Goal: Use online tool/utility: Use online tool/utility

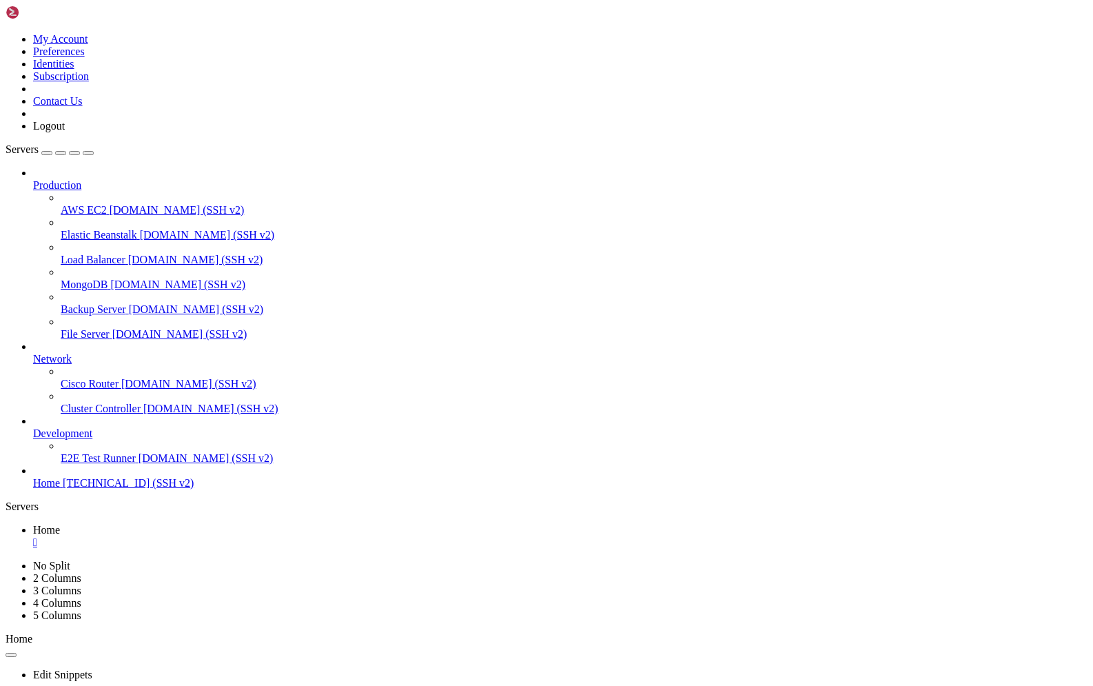
scroll to position [49931, 0]
drag, startPoint x: 923, startPoint y: 1352, endPoint x: 1072, endPoint y: 1437, distance: 170.7
drag, startPoint x: 314, startPoint y: 1067, endPoint x: 715, endPoint y: 1183, distance: 418.1
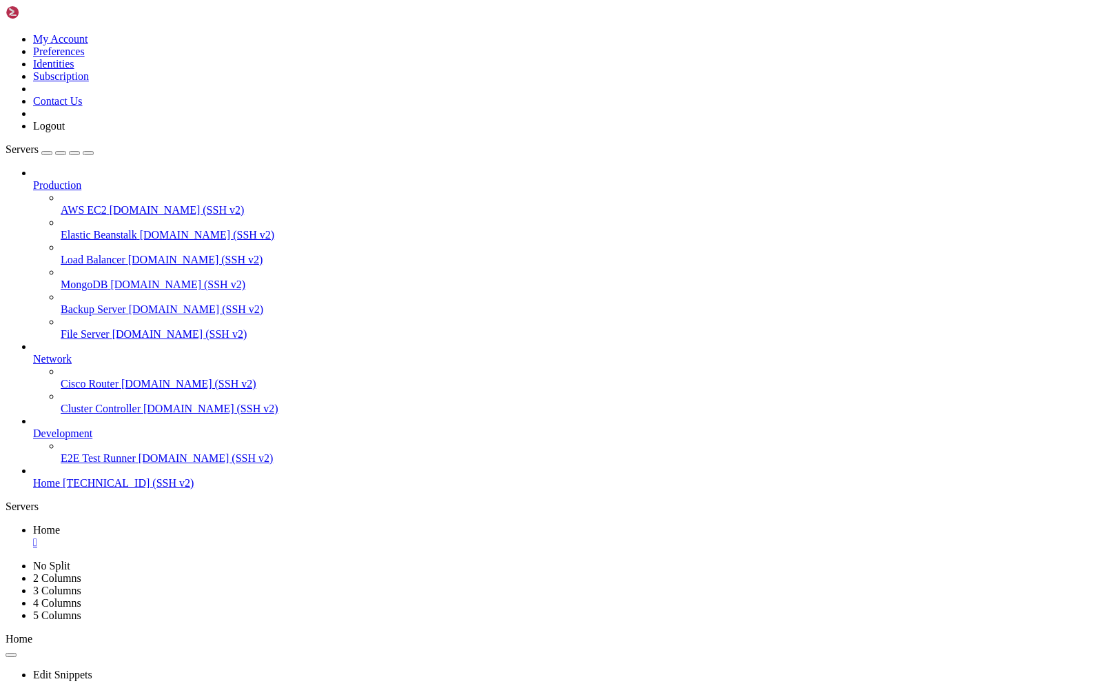
drag, startPoint x: 462, startPoint y: 1072, endPoint x: 362, endPoint y: 1145, distance: 122.8
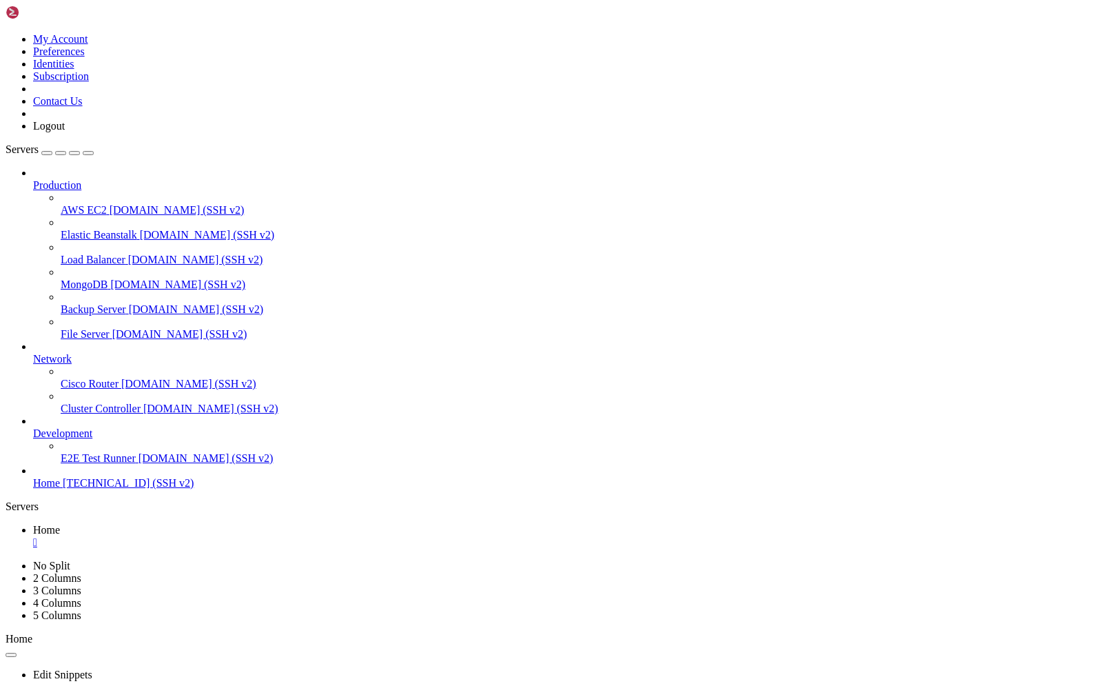
drag, startPoint x: 394, startPoint y: 1072, endPoint x: 239, endPoint y: 1218, distance: 212.6
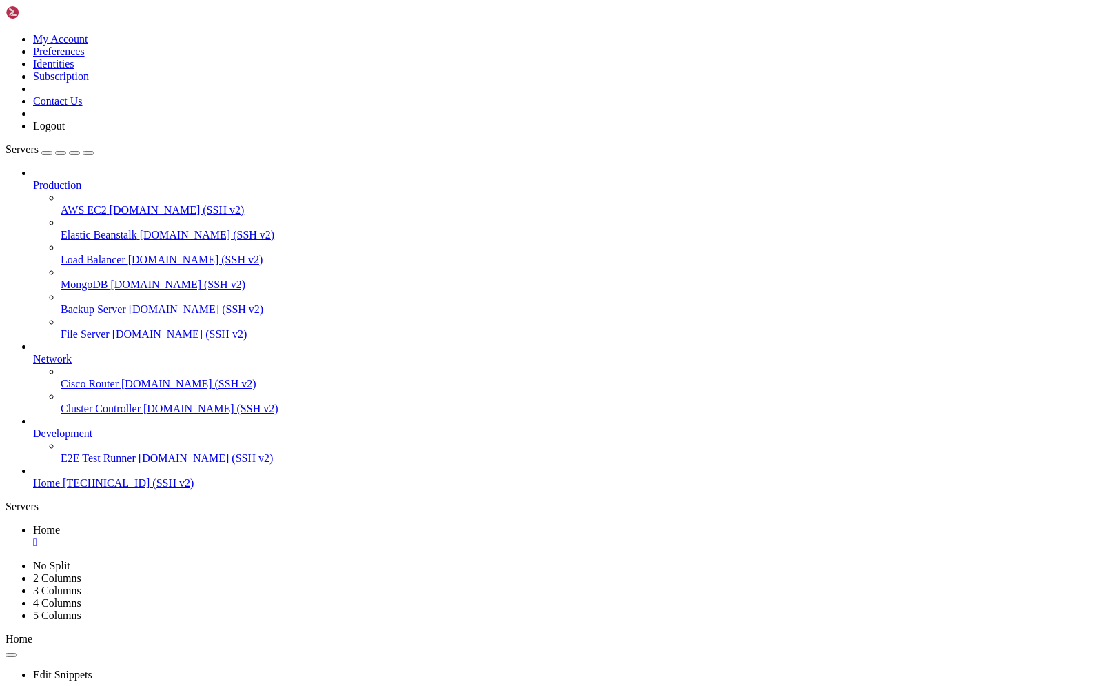
drag, startPoint x: 10, startPoint y: 846, endPoint x: 274, endPoint y: 1318, distance: 540.2
drag, startPoint x: 21, startPoint y: 863, endPoint x: 287, endPoint y: 929, distance: 274.1
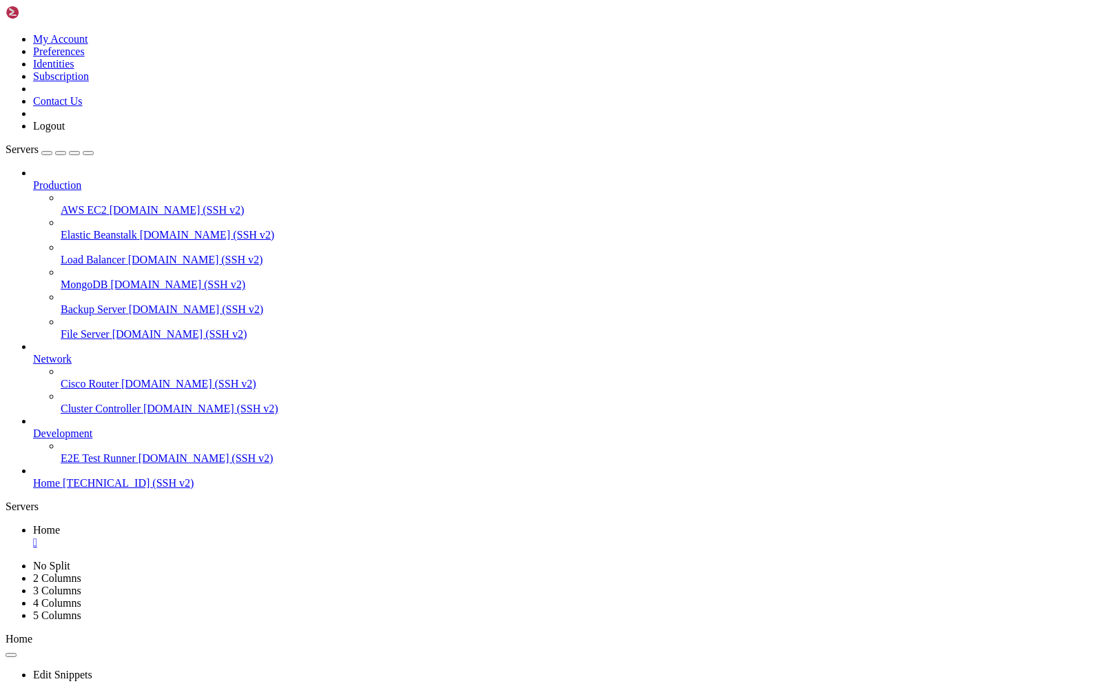
copy div "udp://[DOMAIN_NAME]:451/announce Last announce: [DATE] 16:37:14 (5 minutes ago)…"
drag, startPoint x: 263, startPoint y: 865, endPoint x: 25, endPoint y: 863, distance: 237.8
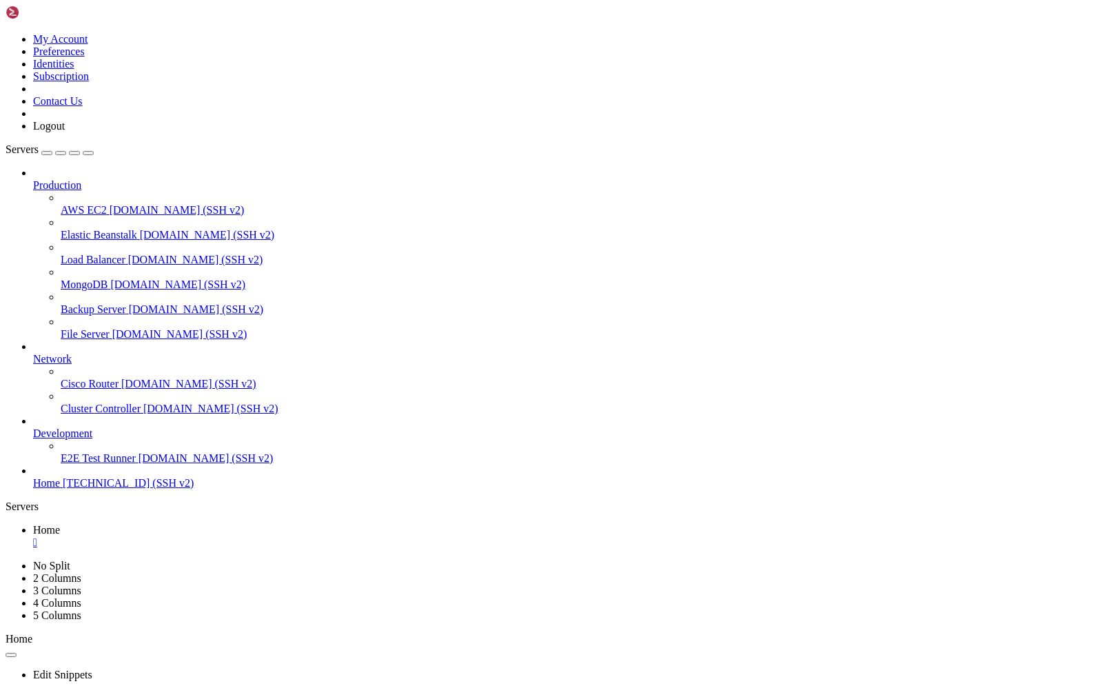
copy span "udp://[DOMAIN_NAME]:451/announce"
drag, startPoint x: 270, startPoint y: 1316, endPoint x: 14, endPoint y: 863, distance: 520.0
copy div "udp://[DOMAIN_NAME]:451/announce Last announce: [DATE] 16:42:56 (4 minutes ago)…"
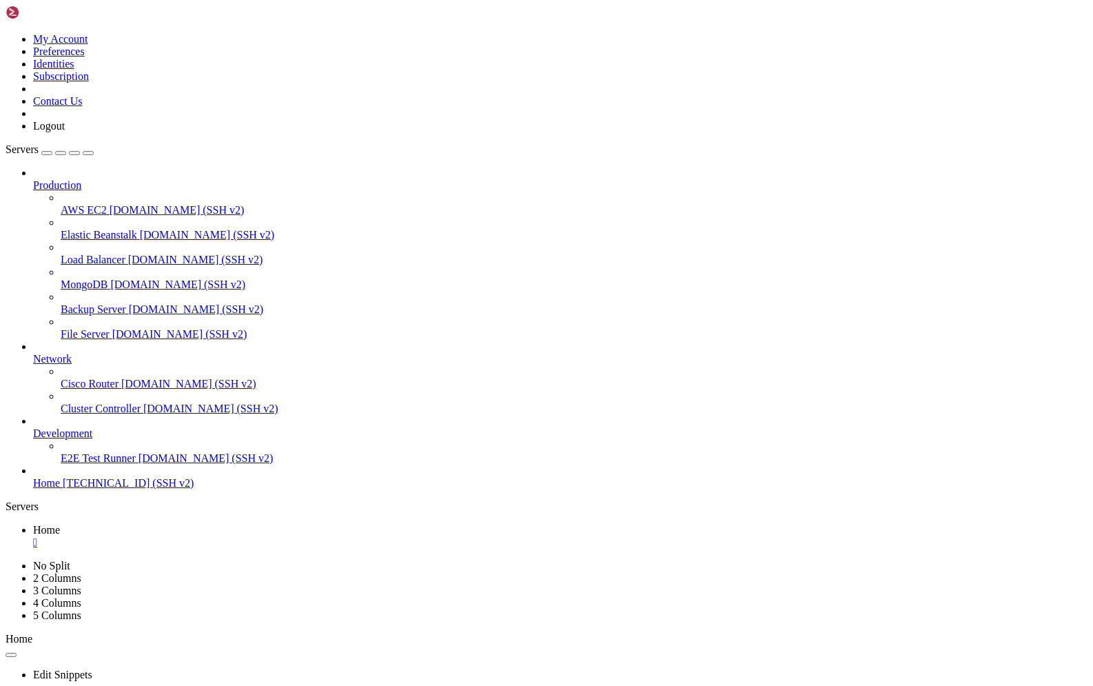
drag, startPoint x: 10, startPoint y: 1351, endPoint x: 917, endPoint y: 1350, distance: 906.2
drag, startPoint x: 116, startPoint y: 803, endPoint x: 380, endPoint y: 1338, distance: 596.7
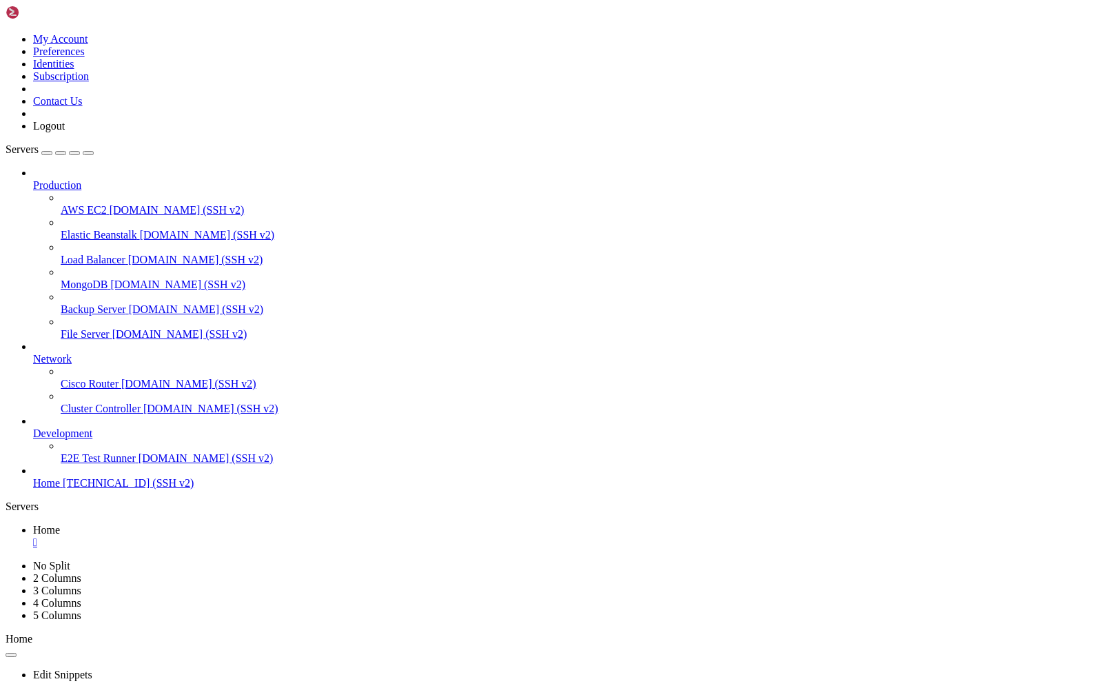
drag, startPoint x: 359, startPoint y: 1085, endPoint x: 535, endPoint y: 1206, distance: 214.1
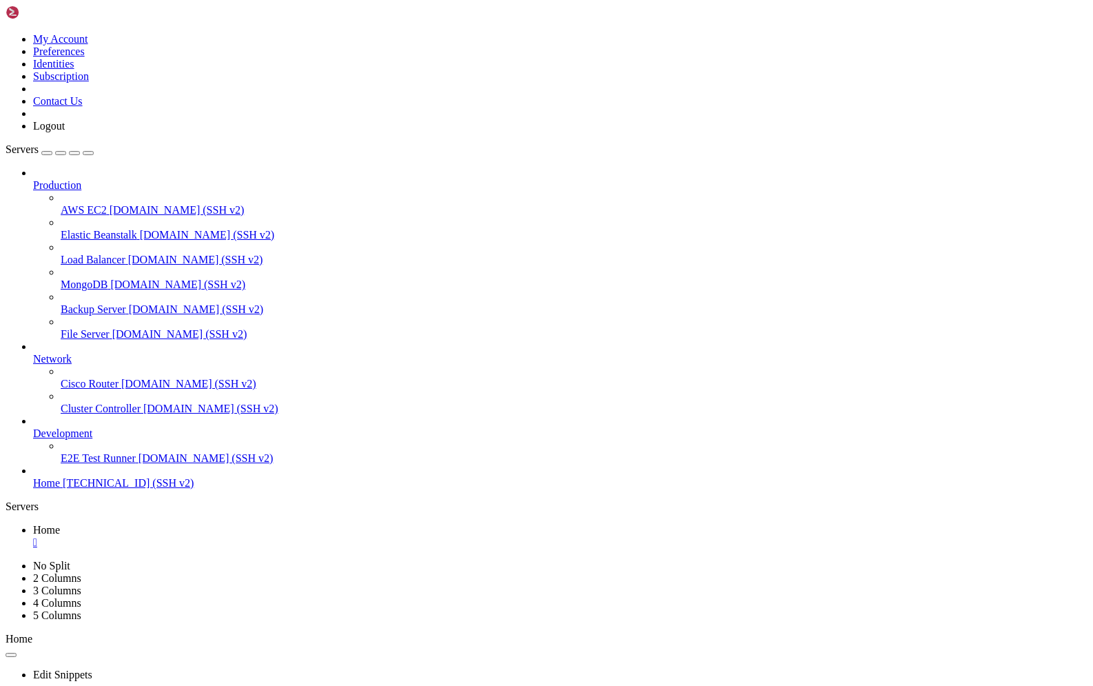
drag, startPoint x: 209, startPoint y: 1146, endPoint x: 54, endPoint y: 1014, distance: 203.3
drag, startPoint x: 10, startPoint y: 1133, endPoint x: 312, endPoint y: 1343, distance: 367.8
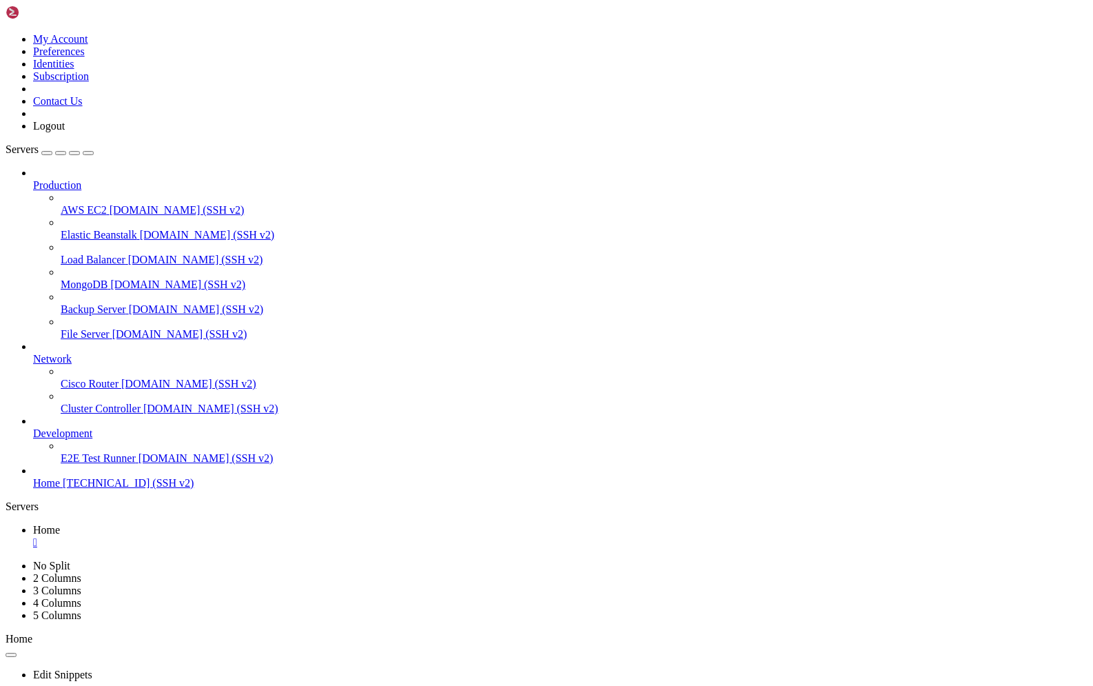
drag, startPoint x: 247, startPoint y: 1106, endPoint x: 185, endPoint y: 1145, distance: 72.8
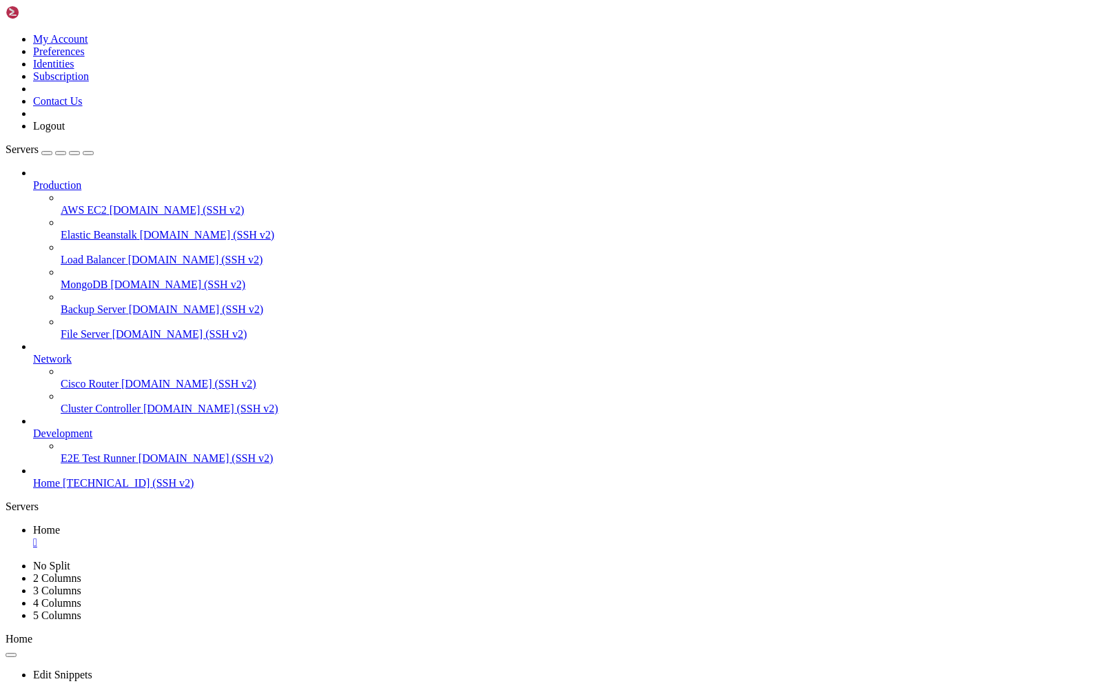
drag, startPoint x: 342, startPoint y: 1074, endPoint x: 370, endPoint y: 1074, distance: 27.6
